Goal: Task Accomplishment & Management: Complete application form

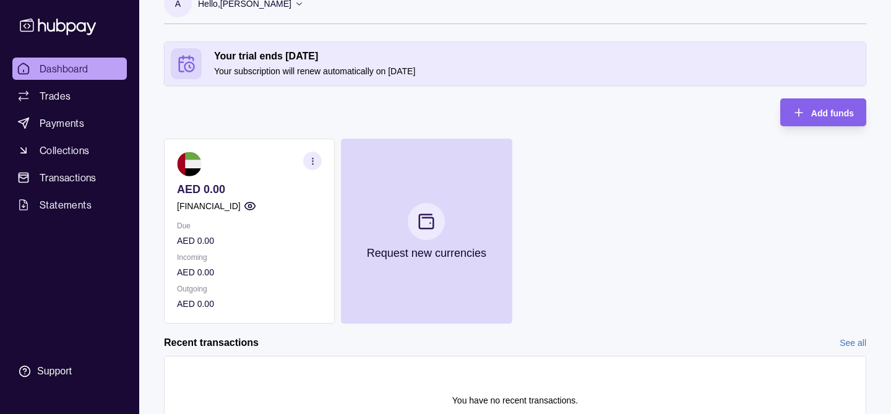
scroll to position [96, 0]
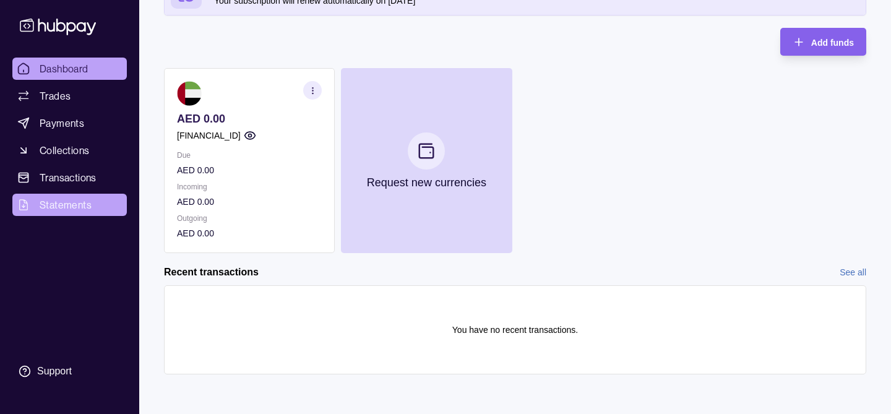
click at [69, 210] on span "Statements" at bounding box center [66, 204] width 52 height 15
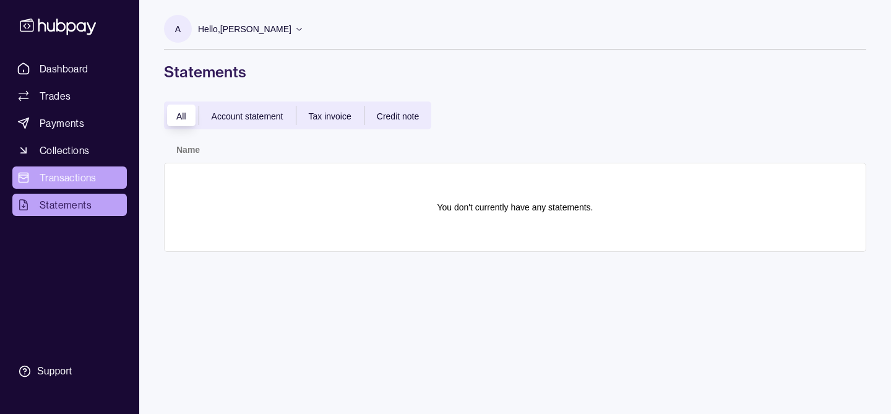
click at [74, 176] on span "Transactions" at bounding box center [68, 177] width 57 height 15
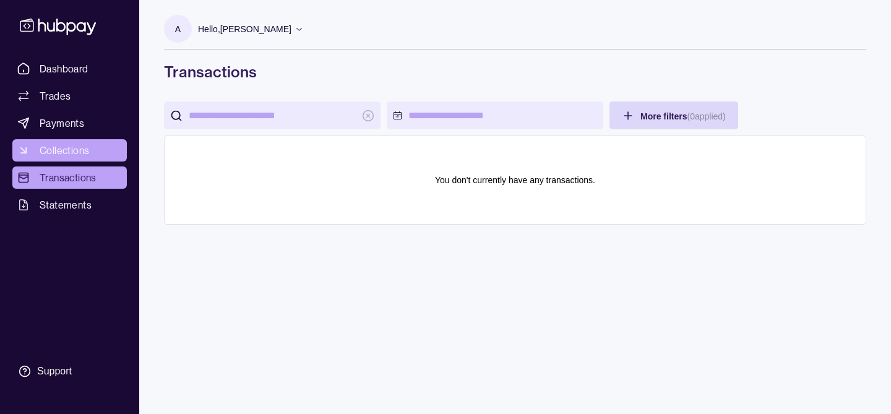
click at [72, 152] on span "Collections" at bounding box center [65, 150] width 50 height 15
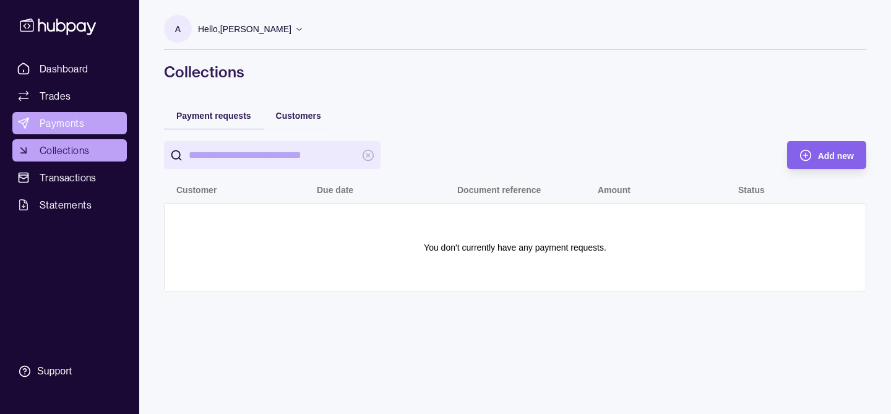
click at [67, 129] on span "Payments" at bounding box center [62, 123] width 45 height 15
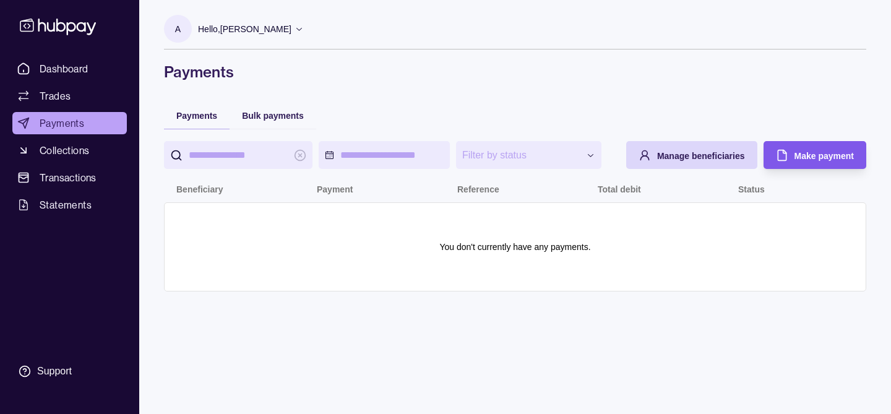
click at [826, 161] on span "Make payment" at bounding box center [824, 156] width 59 height 10
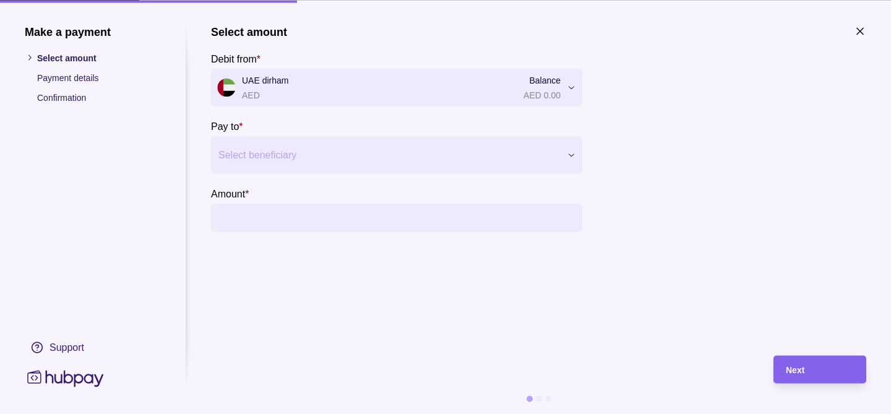
click at [583, 164] on section "Select amount Debit from * UAE dirham AED Balance AED 0.00 *** Pay to * Select …" at bounding box center [538, 128] width 655 height 207
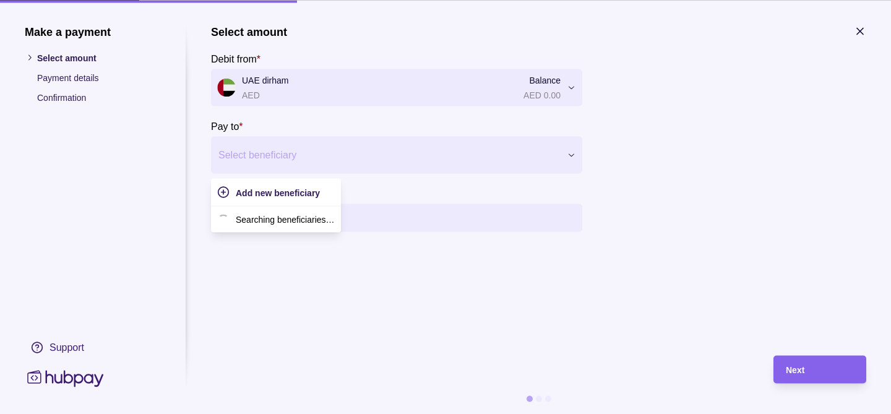
click at [569, 162] on div at bounding box center [572, 154] width 22 height 37
click at [282, 188] on span "Add new beneficiary" at bounding box center [278, 193] width 84 height 10
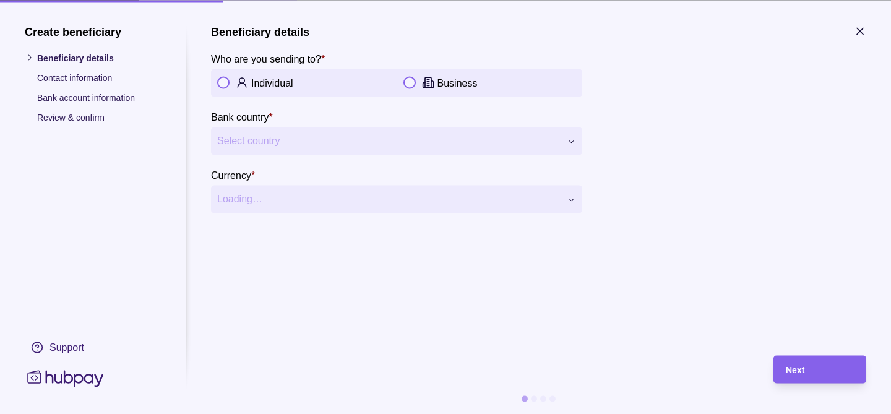
click at [411, 82] on button "button" at bounding box center [409, 83] width 12 height 12
click at [468, 149] on button "Select country" at bounding box center [396, 141] width 371 height 28
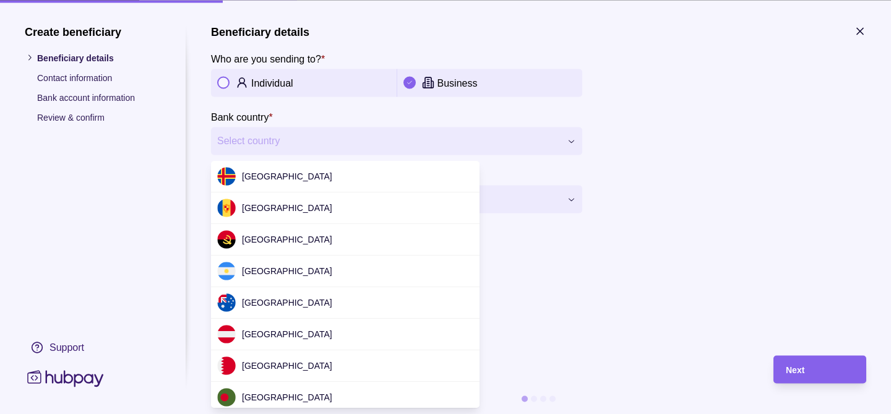
scroll to position [3774, 0]
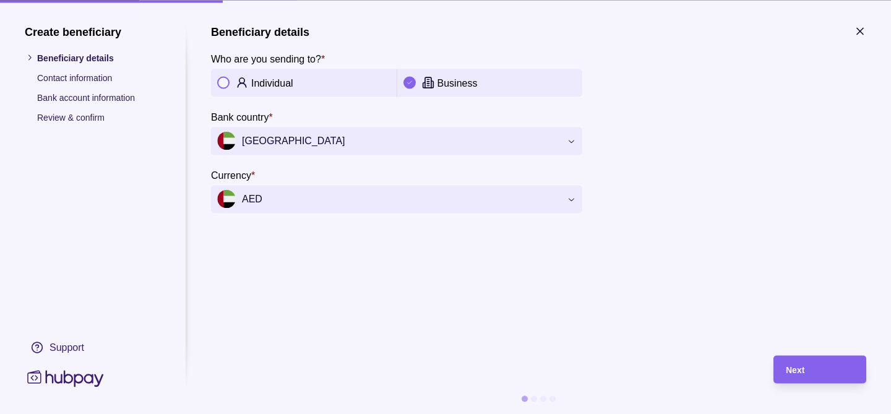
click at [416, 413] on div "**********" at bounding box center [445, 414] width 891 height 0
click at [803, 368] on span "Next" at bounding box center [795, 370] width 19 height 10
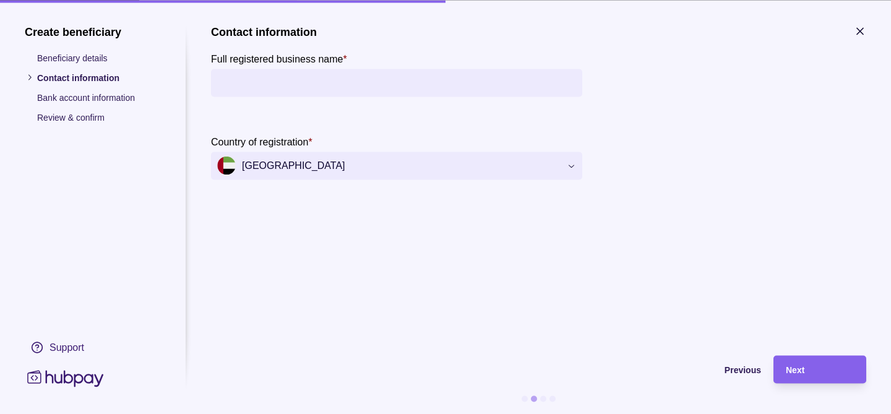
click at [408, 87] on input "Full registered business name *" at bounding box center [396, 83] width 359 height 28
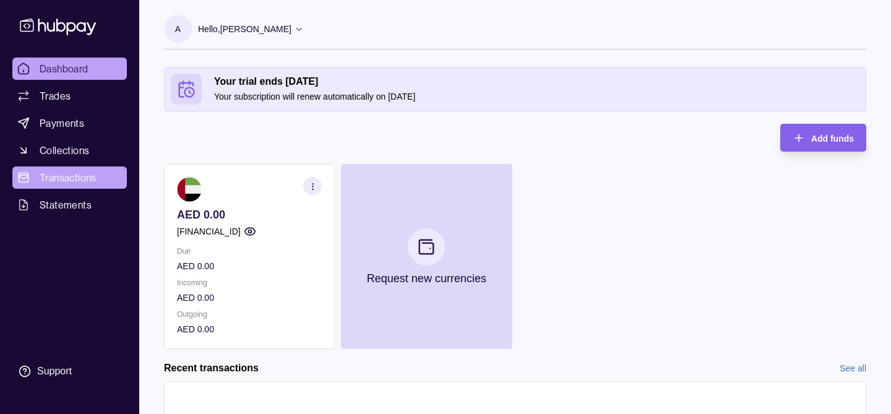
click at [68, 179] on span "Transactions" at bounding box center [68, 177] width 57 height 15
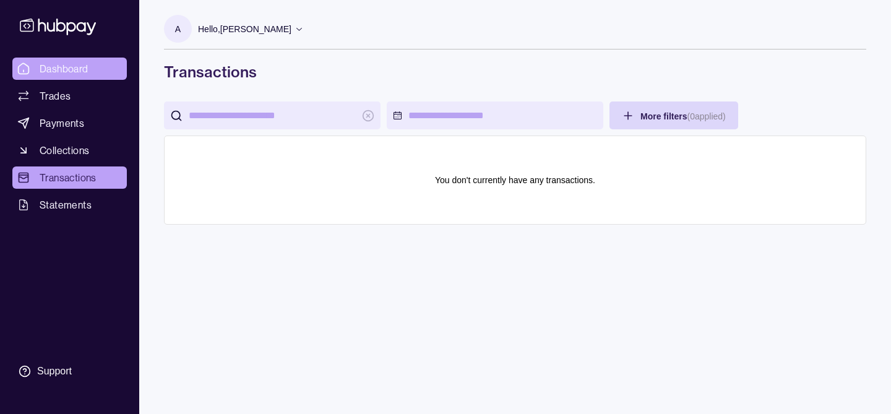
click at [66, 72] on span "Dashboard" at bounding box center [64, 68] width 49 height 15
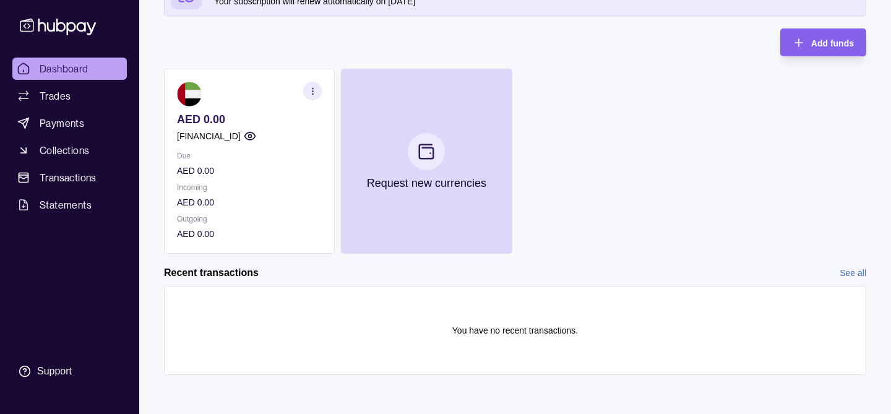
scroll to position [96, 0]
click at [72, 152] on span "Collections" at bounding box center [65, 150] width 50 height 15
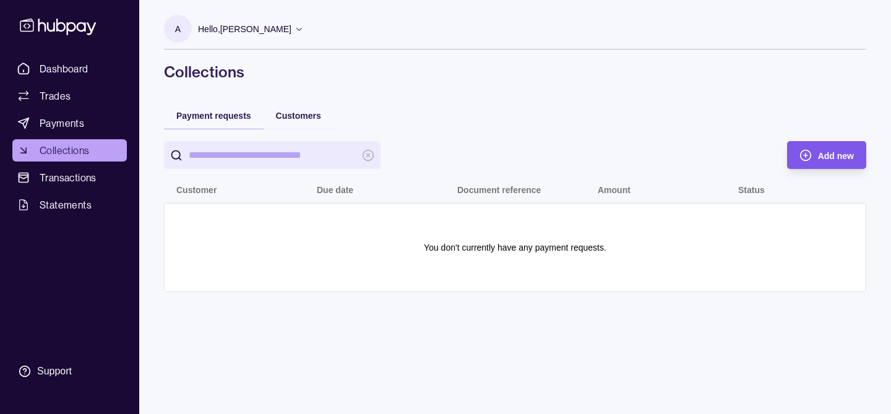
click at [820, 158] on span "Add new" at bounding box center [836, 156] width 36 height 10
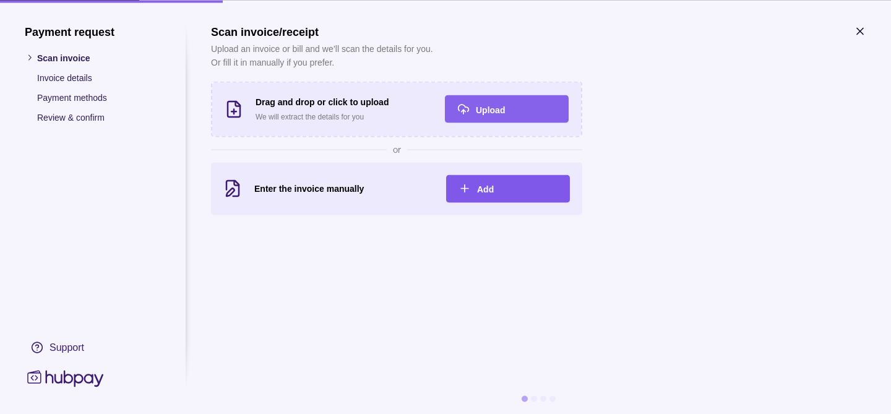
click at [480, 184] on span "Add" at bounding box center [485, 189] width 17 height 10
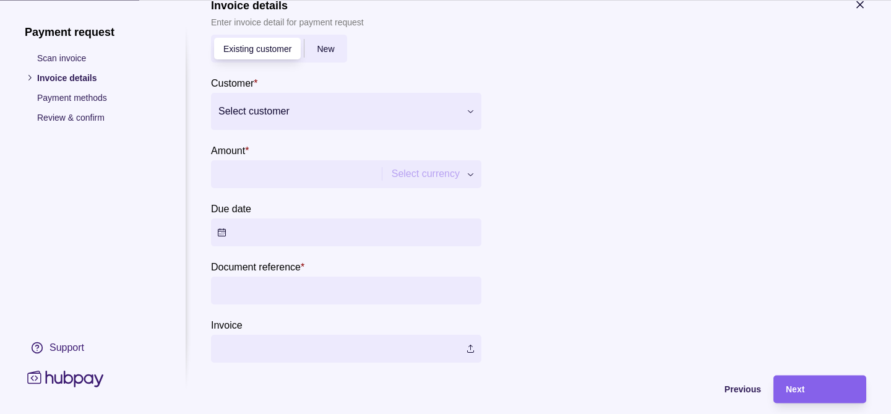
scroll to position [24, 0]
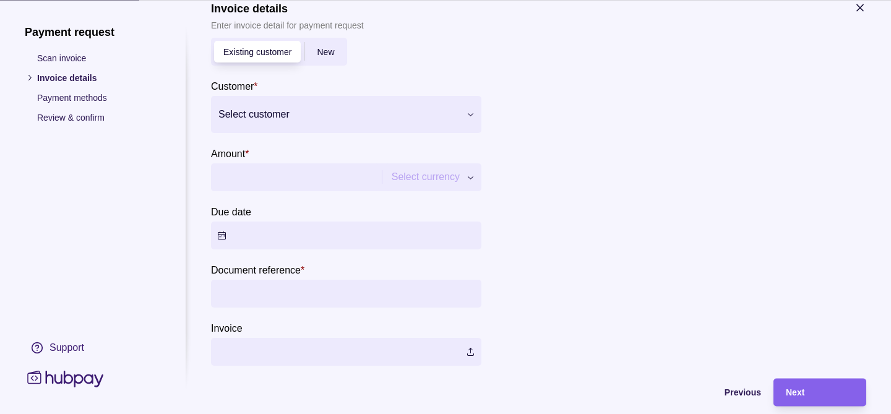
click at [284, 113] on div at bounding box center [338, 114] width 240 height 17
click at [260, 152] on span "Add new" at bounding box center [254, 152] width 36 height 10
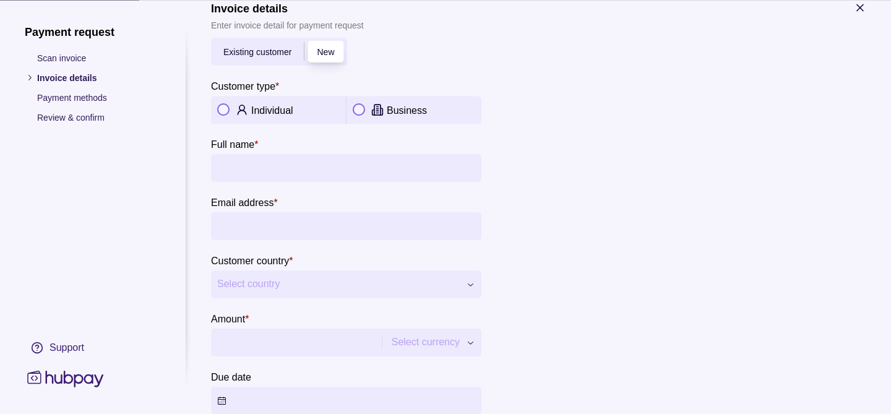
click at [222, 113] on button "button" at bounding box center [223, 110] width 12 height 12
click at [262, 165] on input "Full name *" at bounding box center [346, 168] width 258 height 28
type input "****"
click at [246, 220] on input "Email address *" at bounding box center [346, 226] width 258 height 28
type input "**********"
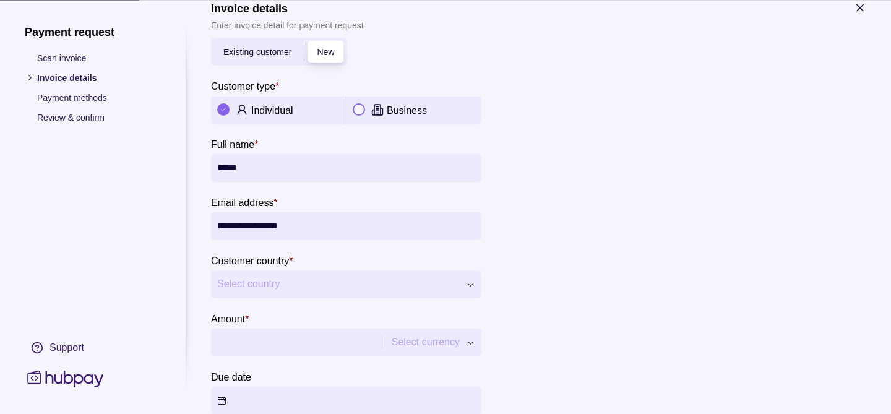
click at [311, 282] on span "Select country" at bounding box center [338, 284] width 243 height 15
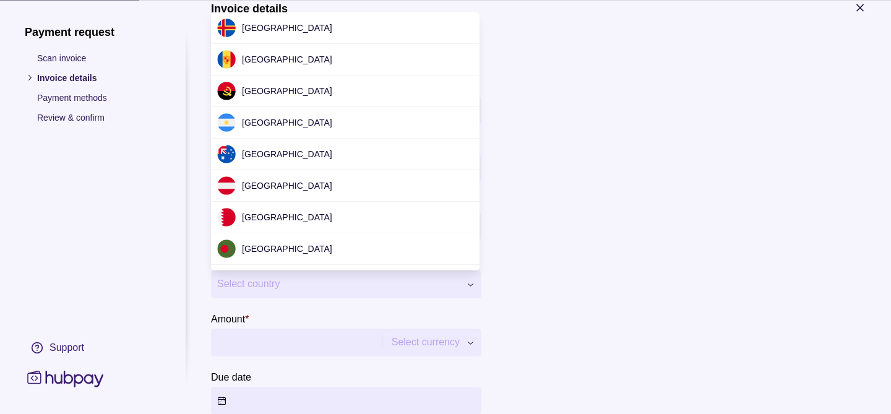
scroll to position [3769, 0]
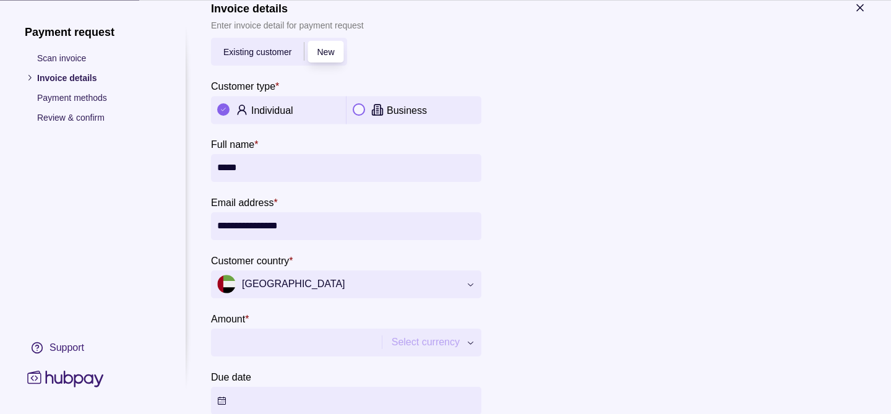
click at [296, 341] on input "Amount *" at bounding box center [294, 343] width 155 height 28
click at [454, 413] on div "**********" at bounding box center [445, 414] width 891 height 0
type input "*****"
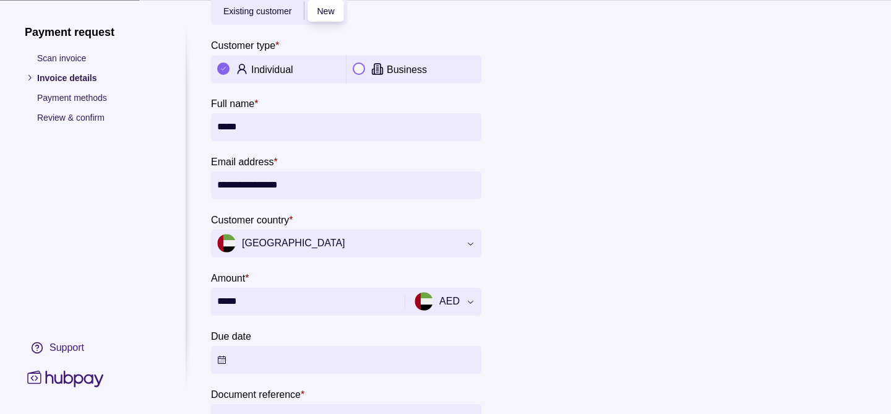
scroll to position [111, 0]
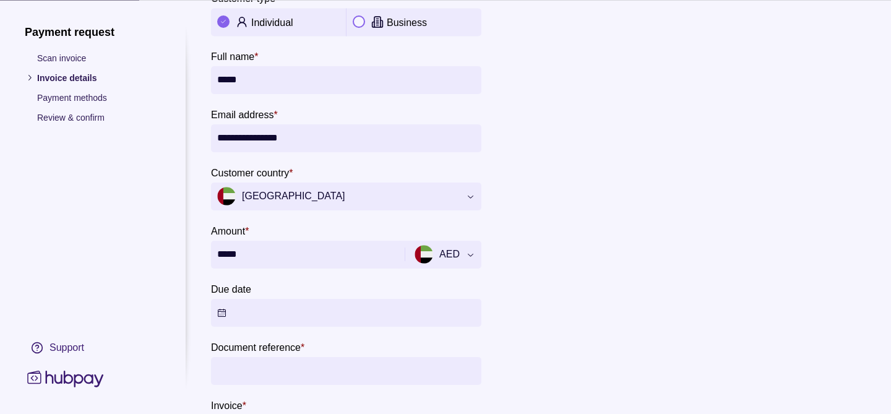
click at [316, 321] on button "Due date" at bounding box center [346, 313] width 270 height 28
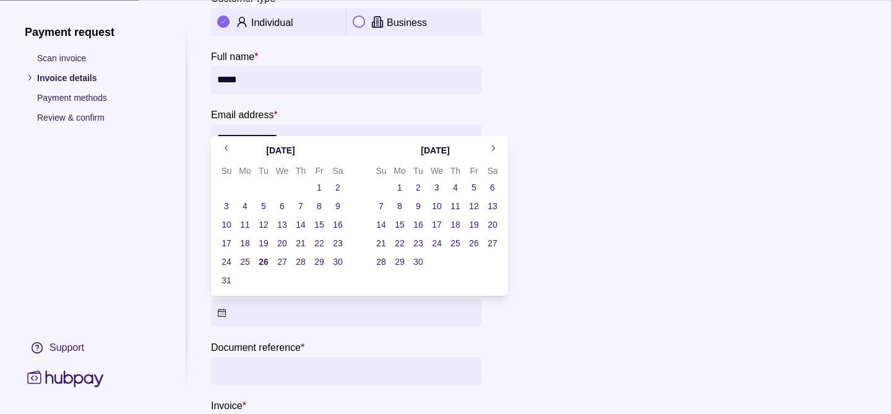
click at [261, 258] on button "26" at bounding box center [263, 261] width 17 height 17
click at [289, 381] on input "Document reference *" at bounding box center [346, 371] width 258 height 28
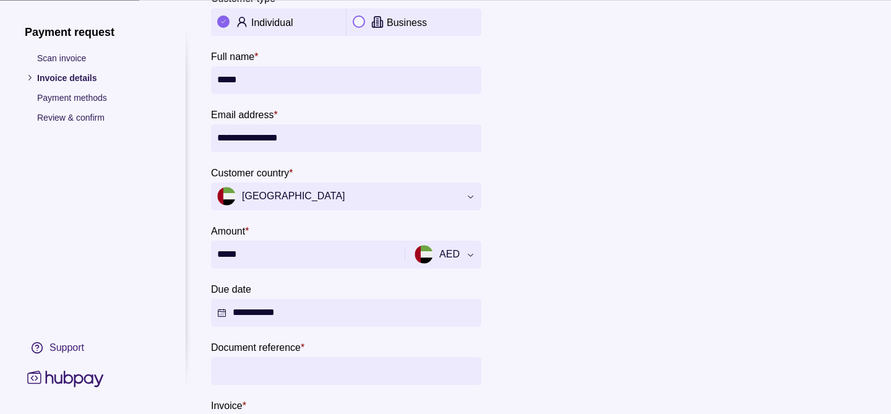
scroll to position [212, 0]
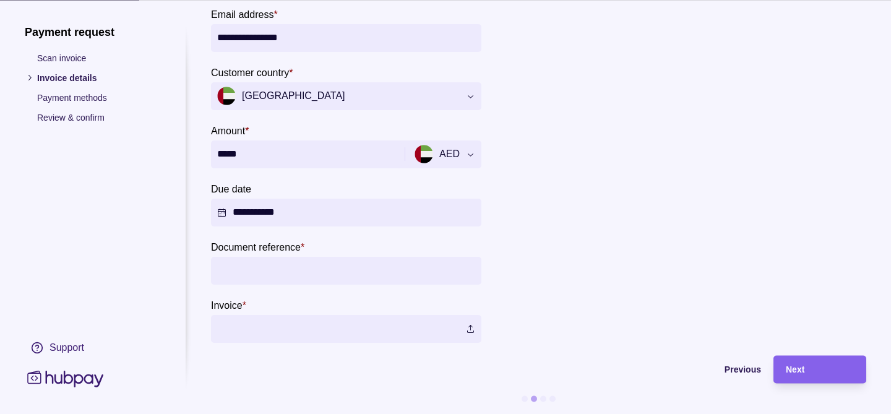
click at [268, 257] on input "Document reference *" at bounding box center [346, 271] width 258 height 28
type input "*"
type input "***"
click at [470, 329] on label at bounding box center [346, 329] width 270 height 28
click at [809, 371] on div "Next" at bounding box center [820, 369] width 68 height 15
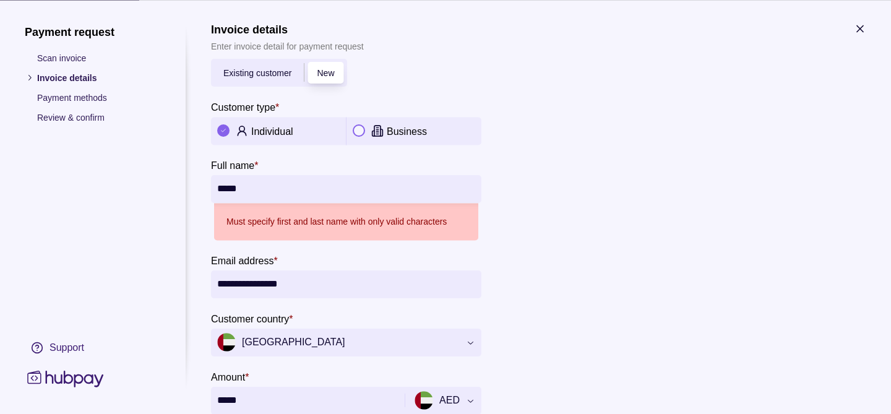
scroll to position [0, 0]
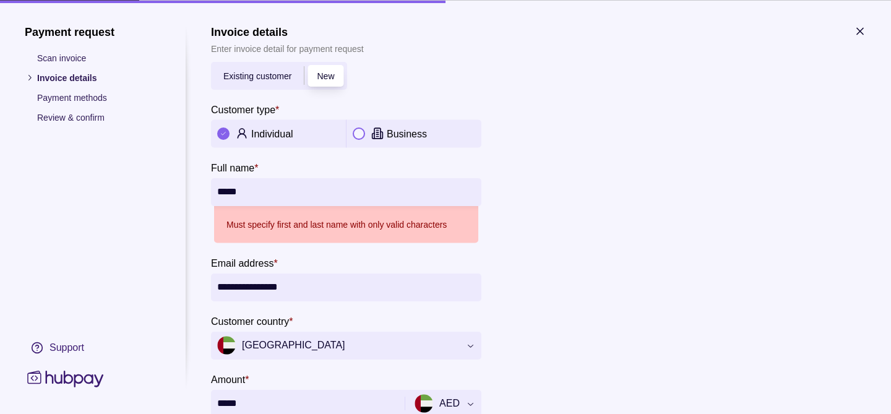
click at [331, 186] on input "****" at bounding box center [346, 192] width 258 height 28
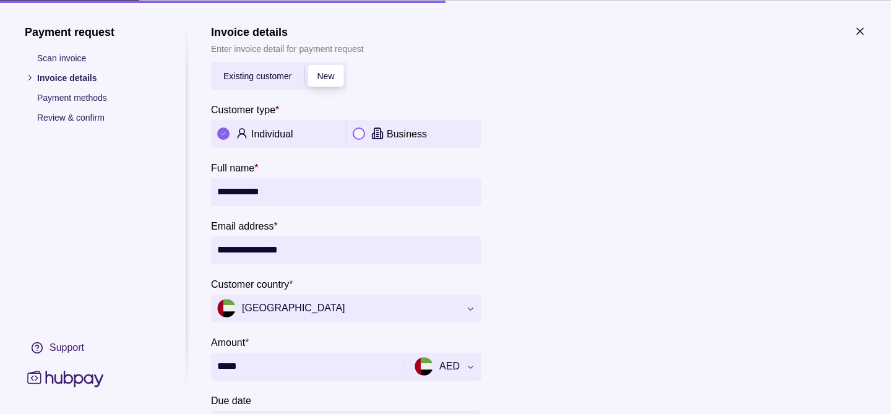
type input "**********"
click at [702, 217] on div at bounding box center [679, 302] width 371 height 505
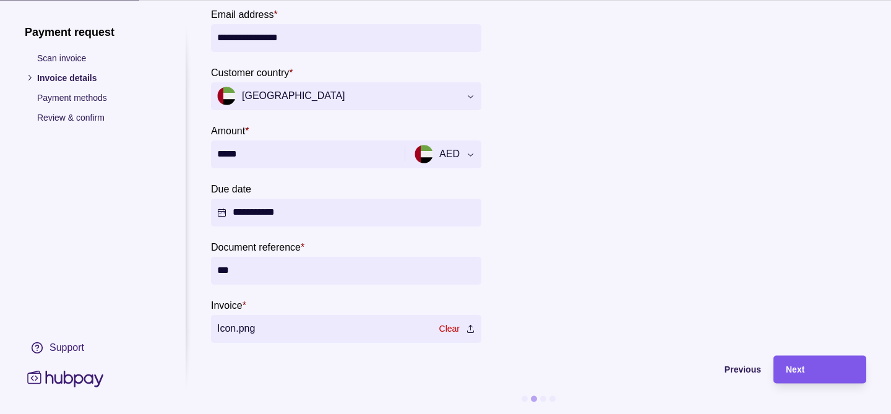
click at [811, 369] on div "Next" at bounding box center [820, 369] width 68 height 15
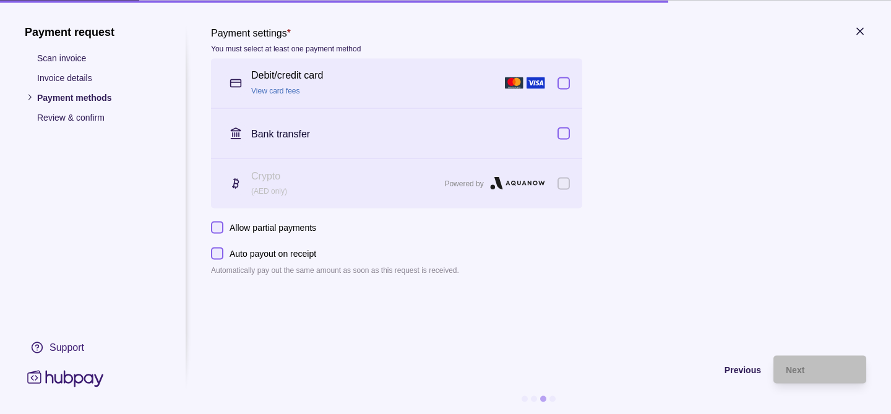
click at [277, 94] on link "View card fees" at bounding box center [275, 91] width 49 height 9
click at [214, 223] on button "Allow partial payments" at bounding box center [217, 227] width 12 height 12
click at [222, 227] on button "Allow partial payments" at bounding box center [217, 227] width 12 height 12
click at [564, 80] on button "button" at bounding box center [564, 83] width 12 height 12
click at [565, 80] on button "button" at bounding box center [564, 83] width 12 height 12
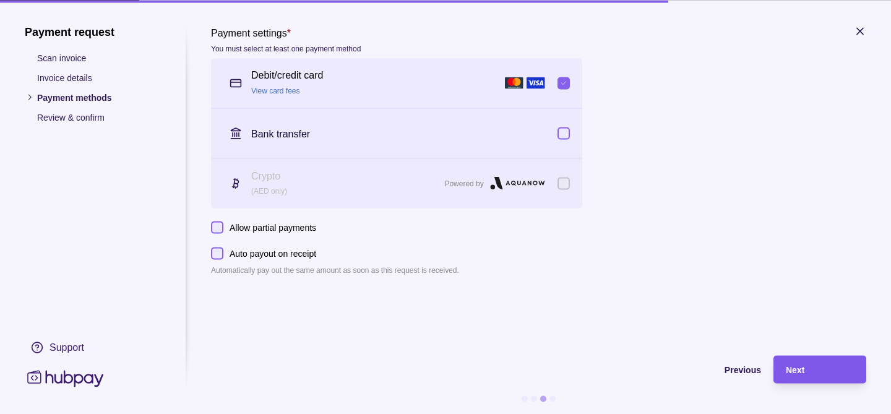
click at [788, 363] on div "Next" at bounding box center [820, 369] width 68 height 15
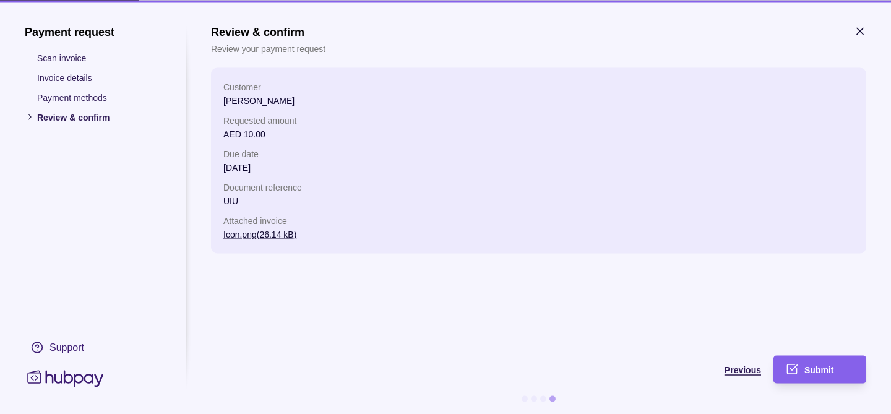
click at [744, 368] on span "Previous" at bounding box center [743, 370] width 37 height 10
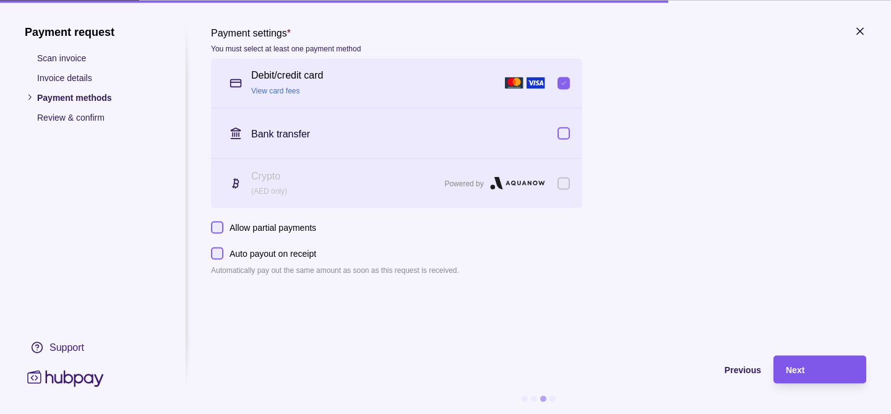
click at [799, 363] on div "Next" at bounding box center [820, 369] width 68 height 15
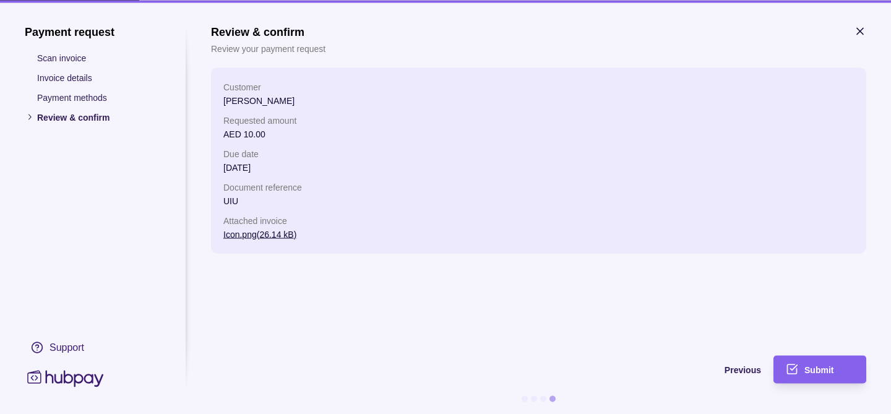
click at [799, 363] on div "Submit" at bounding box center [810, 369] width 87 height 28
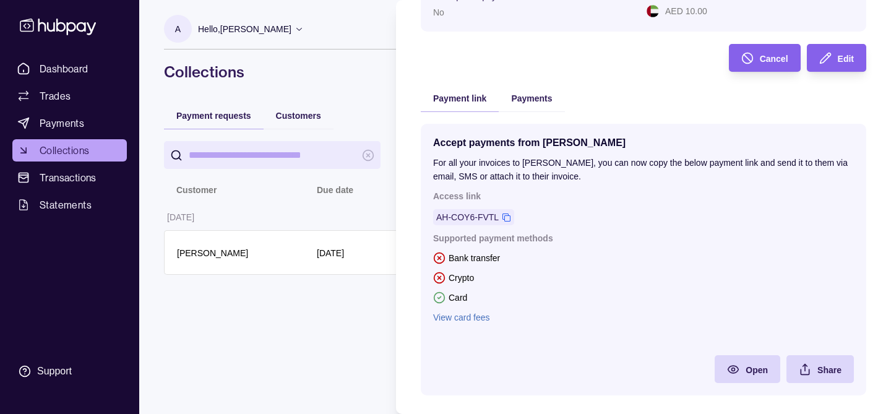
scroll to position [201, 0]
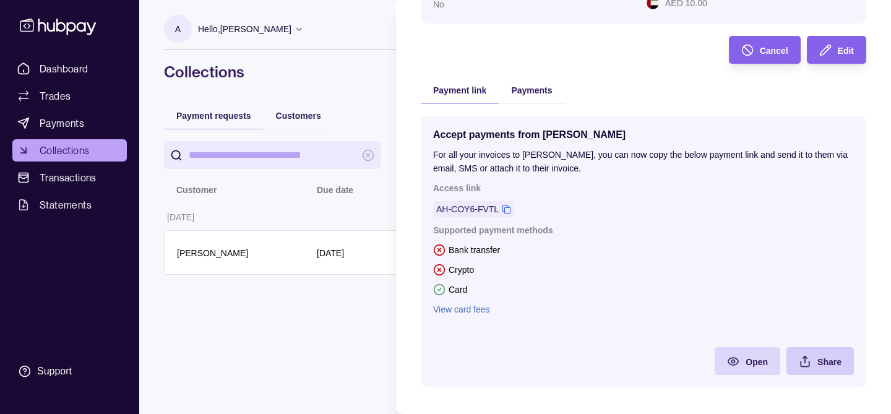
click at [816, 375] on div "Share" at bounding box center [810, 361] width 61 height 28
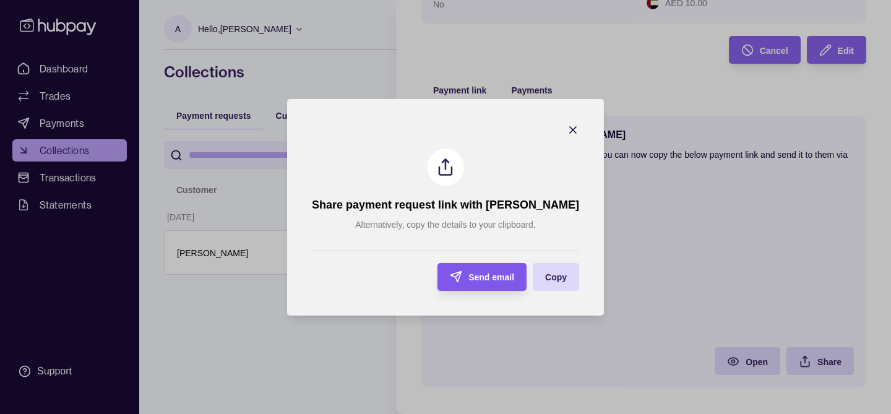
click at [484, 278] on span "Send email" at bounding box center [491, 277] width 46 height 10
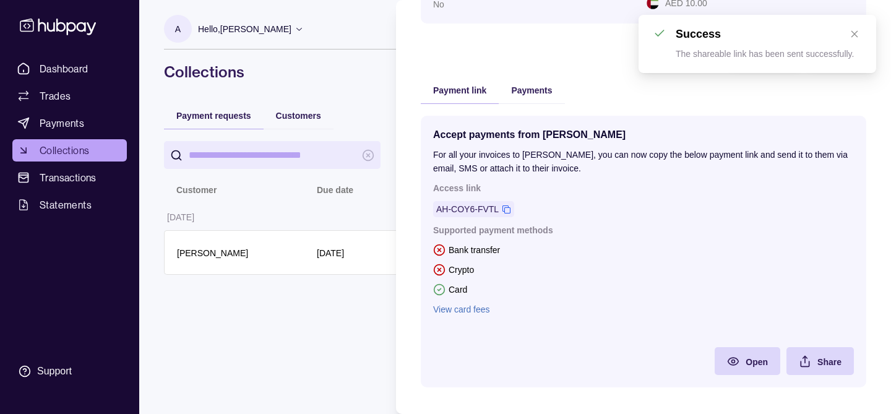
click at [523, 326] on div "Accept payments from [PERSON_NAME] For all your invoices to [PERSON_NAME], you …" at bounding box center [643, 251] width 421 height 247
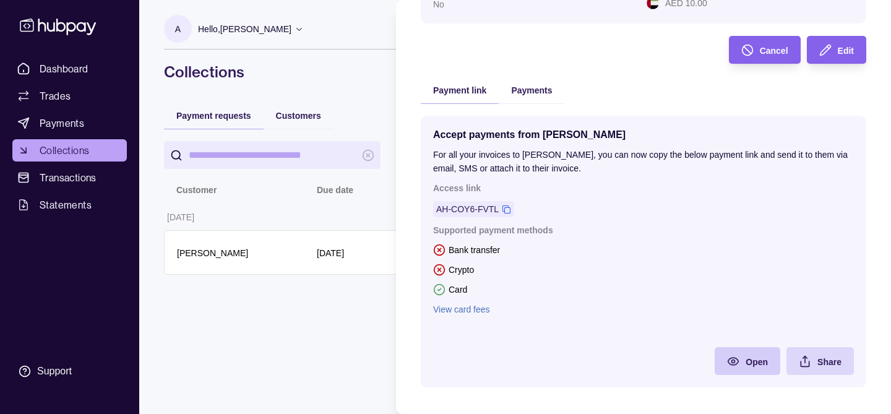
click at [743, 361] on div "Open" at bounding box center [738, 361] width 59 height 28
click at [58, 67] on html "Dashboard Trades Payments Collections Transactions Statements Support A Hello, …" at bounding box center [445, 207] width 891 height 414
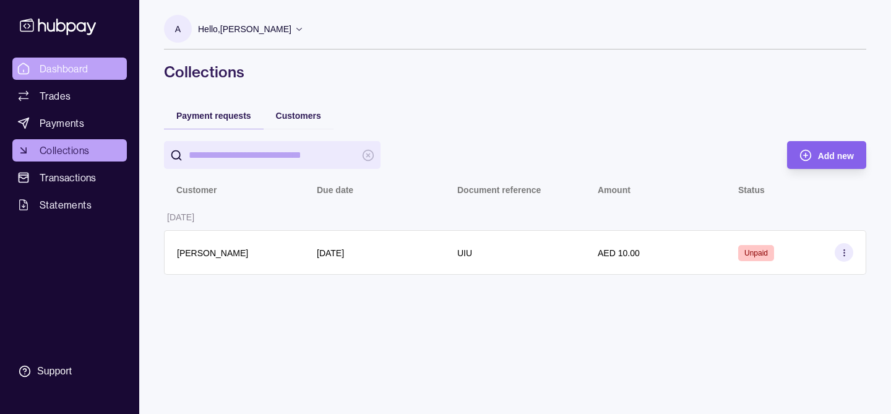
click at [58, 67] on span "Dashboard" at bounding box center [64, 68] width 49 height 15
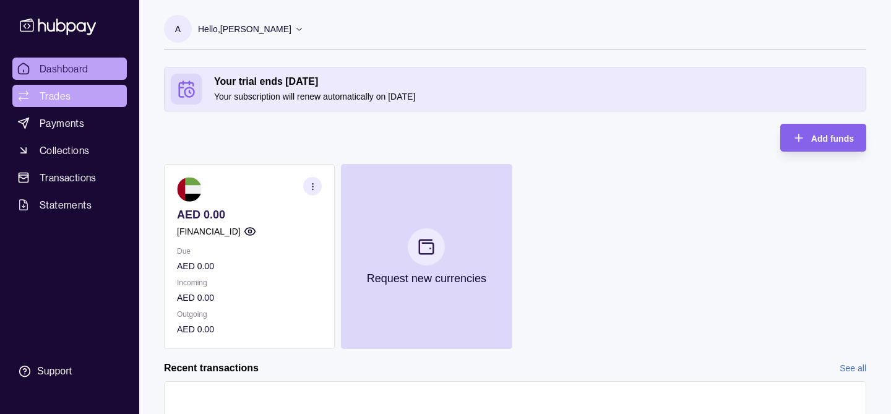
click at [43, 99] on span "Trades" at bounding box center [55, 95] width 31 height 15
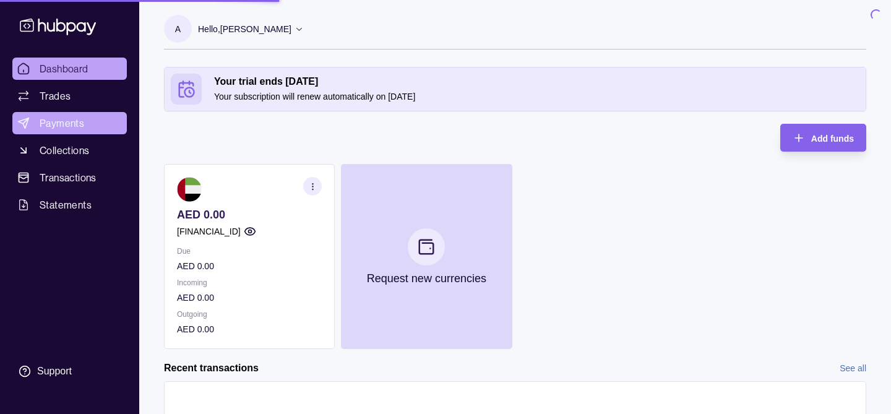
click at [63, 130] on span "Payments" at bounding box center [62, 123] width 45 height 15
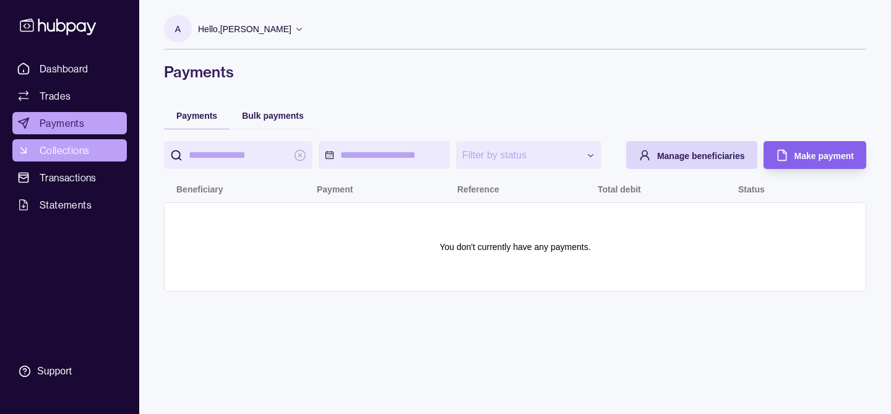
click at [61, 146] on span "Collections" at bounding box center [65, 150] width 50 height 15
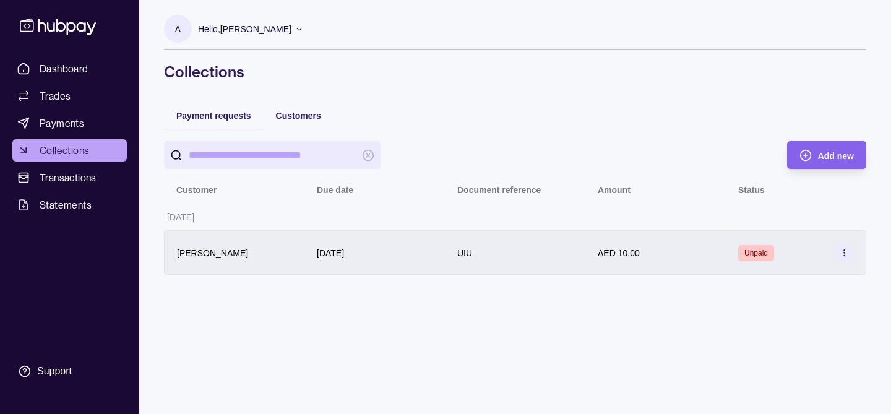
click at [837, 257] on section at bounding box center [844, 252] width 19 height 19
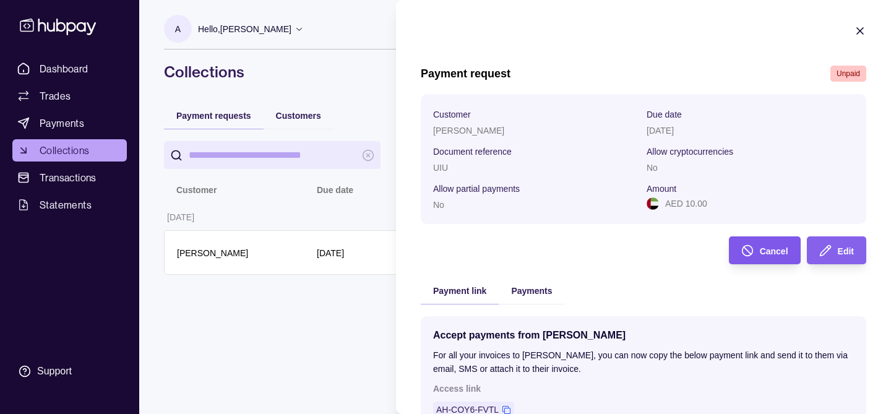
click at [758, 262] on div "Cancel" at bounding box center [756, 250] width 66 height 28
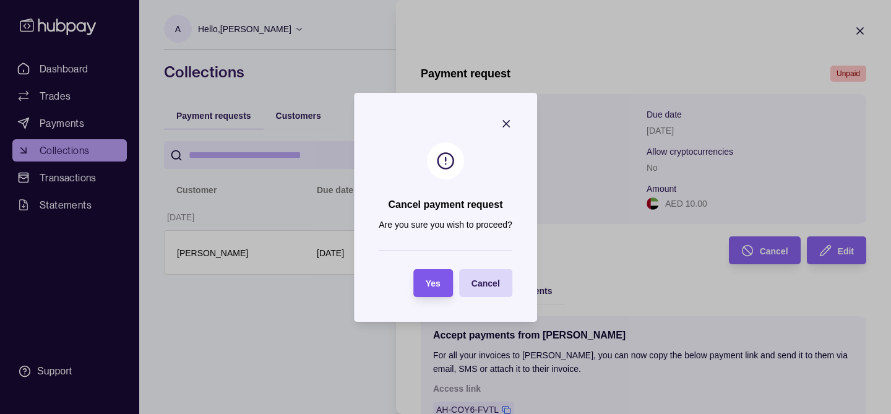
click at [441, 286] on section "Yes" at bounding box center [433, 283] width 40 height 28
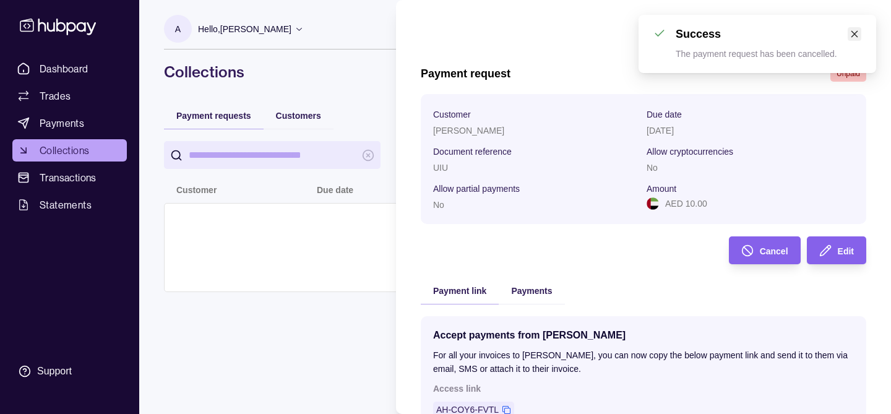
click at [851, 37] on icon "close" at bounding box center [854, 34] width 9 height 9
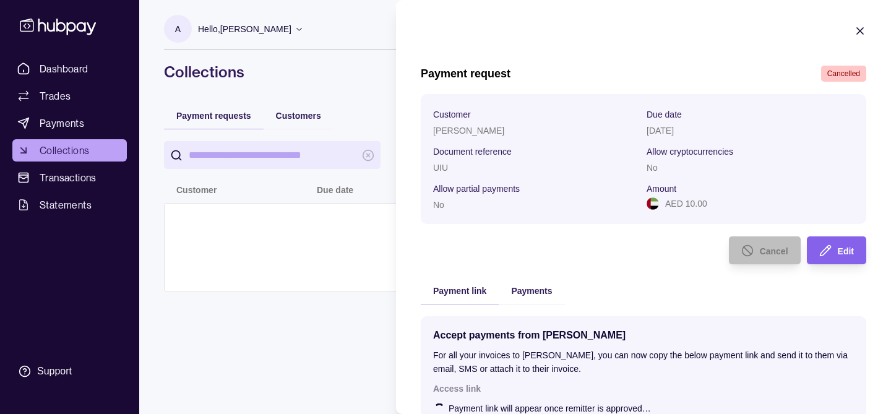
click at [860, 30] on icon "button" at bounding box center [860, 31] width 6 height 6
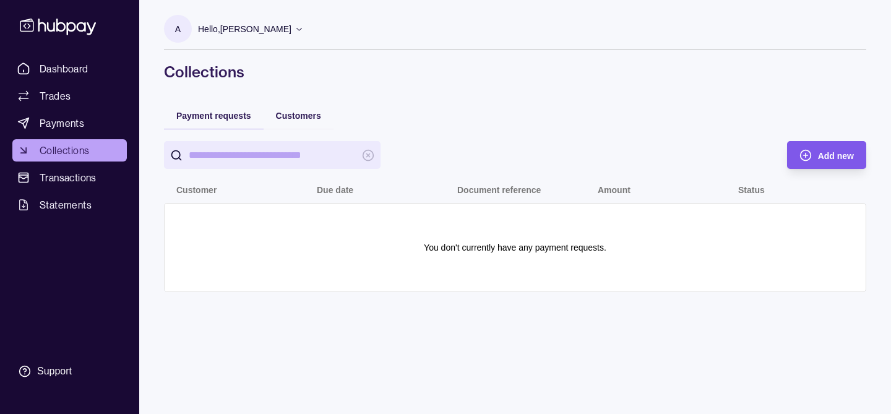
click at [845, 155] on span "Add new" at bounding box center [836, 156] width 36 height 10
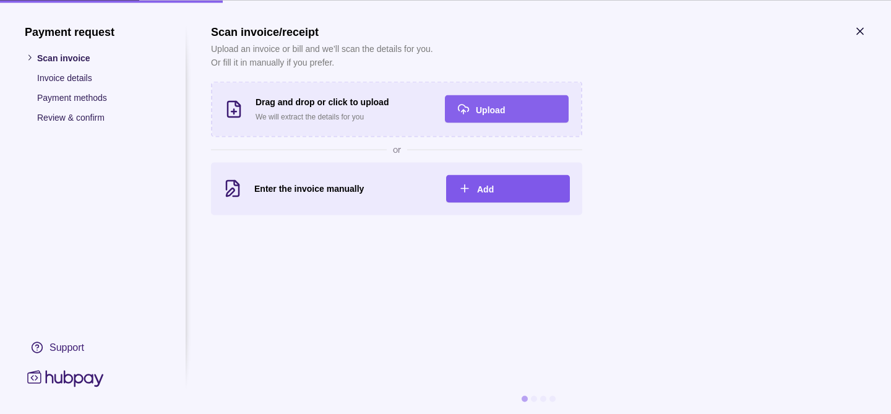
click at [511, 179] on div "Add" at bounding box center [499, 189] width 118 height 28
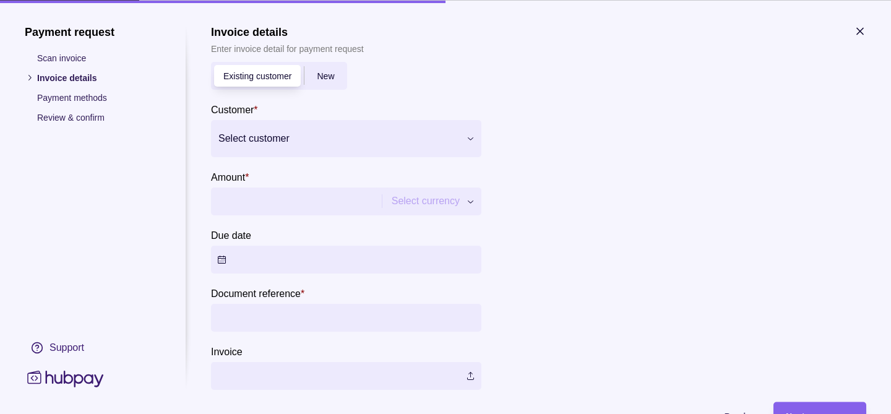
scroll to position [46, 0]
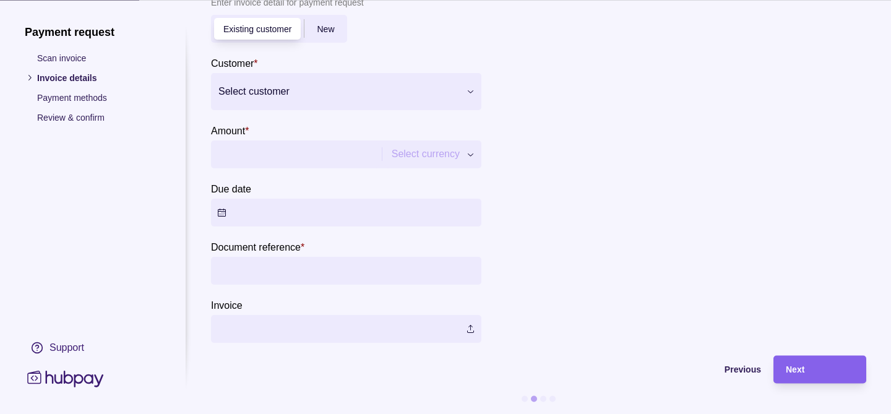
click at [328, 30] on span "New" at bounding box center [325, 30] width 17 height 10
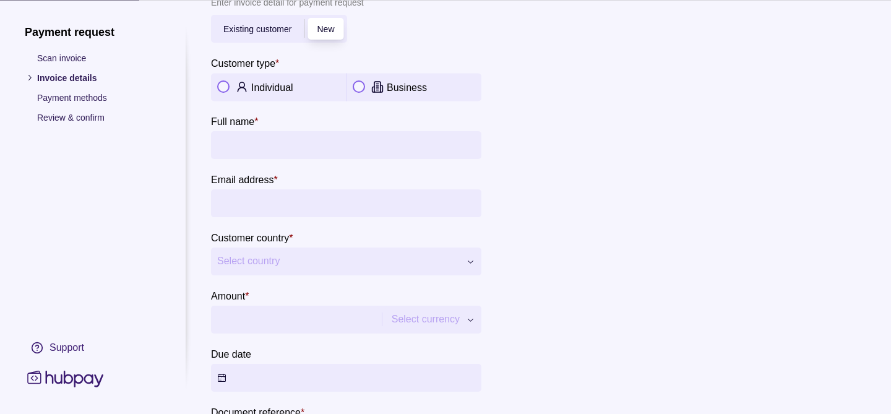
click at [249, 19] on div "Existing customer New" at bounding box center [279, 29] width 136 height 28
click at [250, 33] on span "Existing customer" at bounding box center [257, 30] width 68 height 10
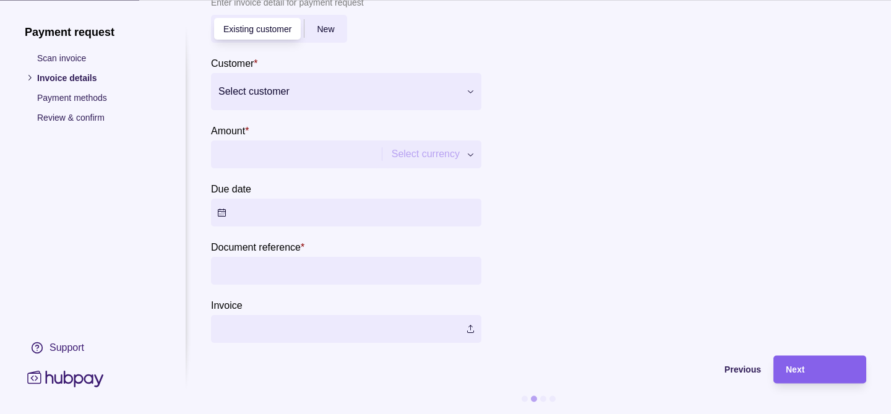
click at [327, 88] on div at bounding box center [338, 91] width 240 height 17
click at [728, 368] on span "Previous" at bounding box center [743, 370] width 37 height 10
